Goal: Check status: Check status

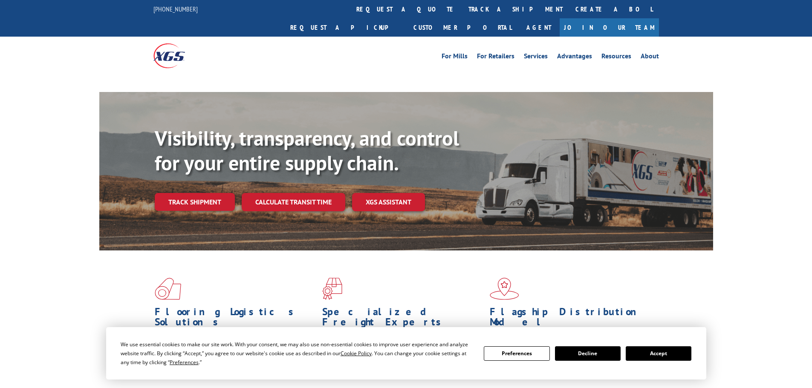
click at [187, 190] on div "Visibility, transparency, and control for your entire supply chain. Track shipm…" at bounding box center [434, 185] width 558 height 119
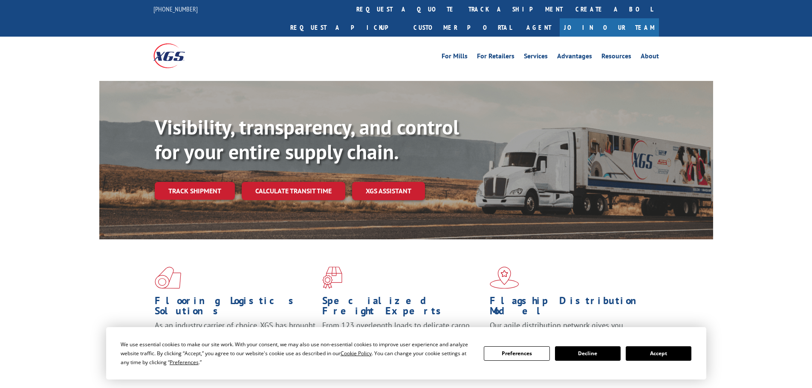
click at [152, 169] on div "Visibility, transparency, and control for your entire supply chain. Track shipm…" at bounding box center [406, 168] width 614 height 175
click at [194, 182] on link "Track shipment" at bounding box center [195, 191] width 80 height 18
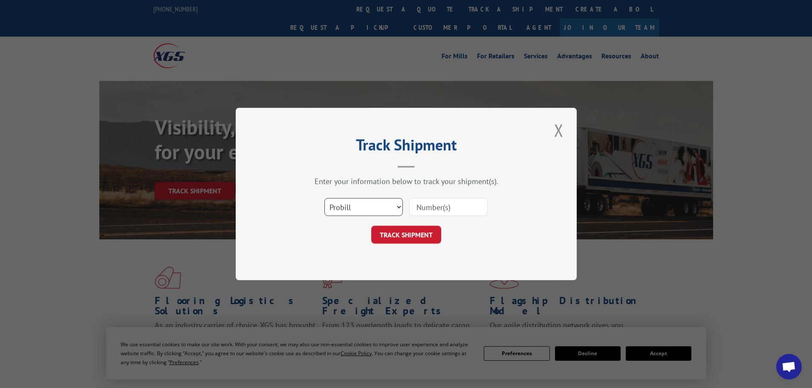
click at [382, 209] on select "Select category... Probill BOL PO" at bounding box center [363, 207] width 78 height 18
select select "bol"
click at [324, 198] on select "Select category... Probill BOL PO" at bounding box center [363, 207] width 78 height 18
click at [454, 208] on input at bounding box center [448, 207] width 78 height 18
paste input "849335"
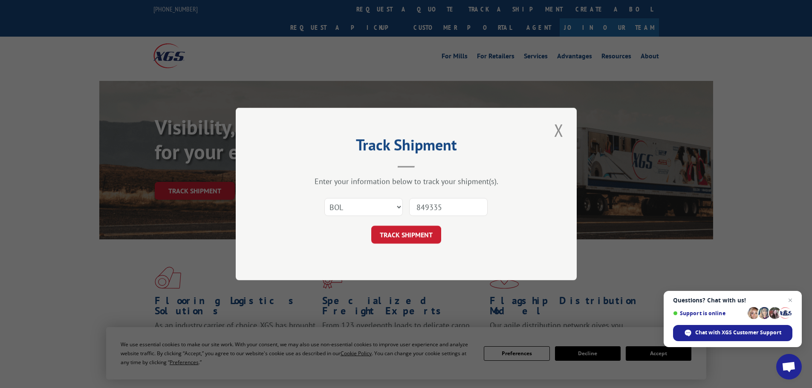
type input "849335"
click at [371, 226] on button "TRACK SHIPMENT" at bounding box center [406, 235] width 70 height 18
